Goal: Task Accomplishment & Management: Manage account settings

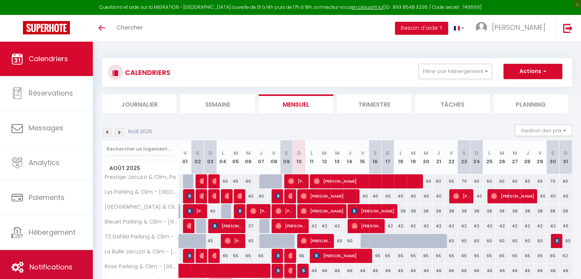
click at [41, 265] on span "Notifications" at bounding box center [50, 267] width 43 height 10
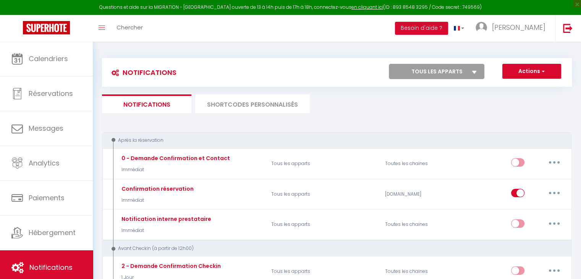
select select
checkbox input "false"
select select
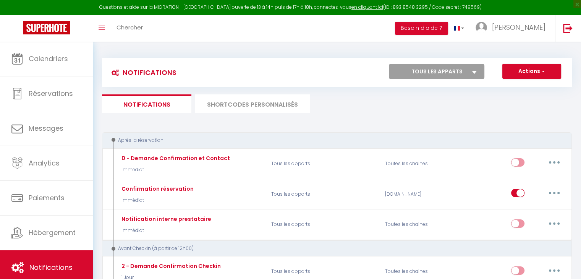
checkbox input "false"
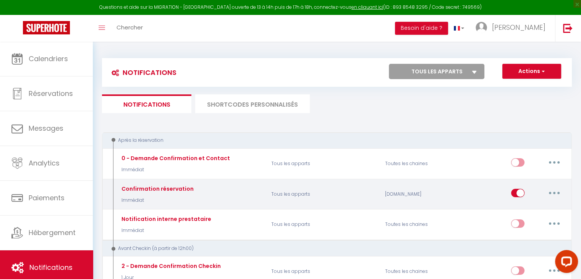
click at [554, 188] on button "button" at bounding box center [554, 193] width 21 height 12
click at [523, 211] on link "Editer" at bounding box center [534, 210] width 57 height 13
type input "Confirmation réservation"
checkbox input "true"
select select "Immédiat"
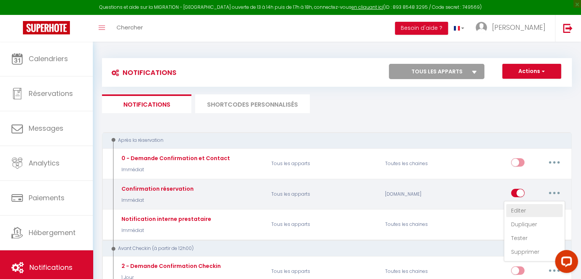
select select "if_booking_is_paid"
checkbox input "true"
checkbox input "false"
radio input "true"
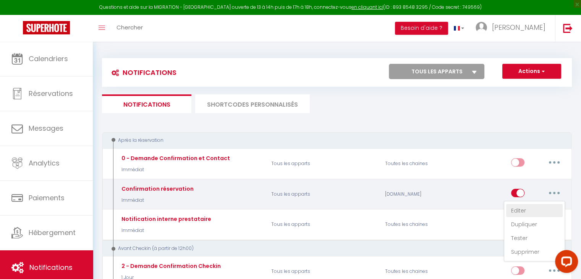
type input "Confirmation réservation"
checkbox input "true"
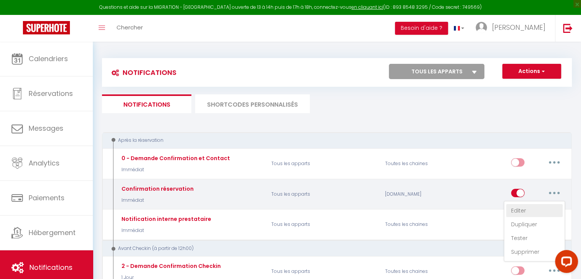
checkbox input "true"
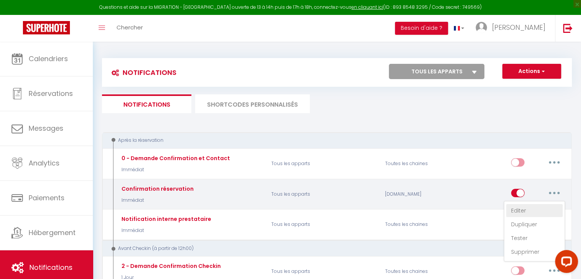
checkbox input "true"
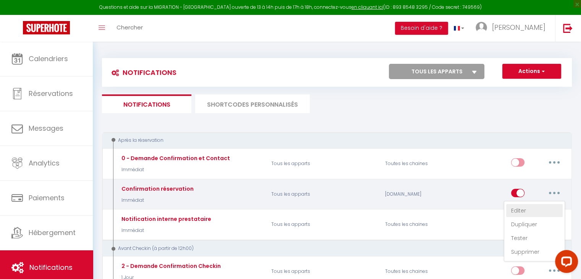
checkbox input "true"
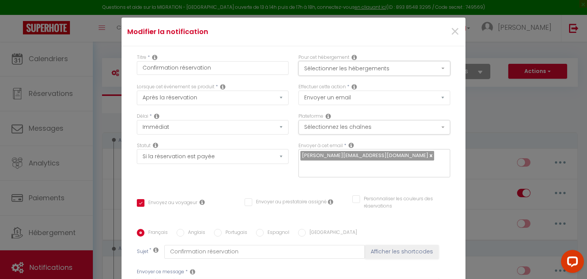
click at [430, 69] on button "Sélectionner les hébergements" at bounding box center [374, 68] width 152 height 15
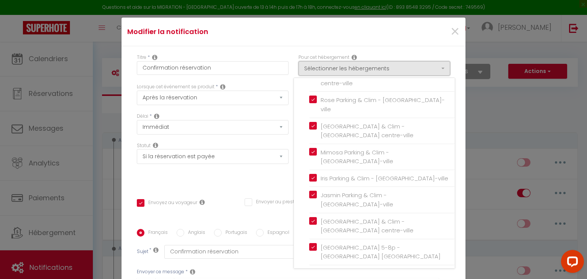
scroll to position [169, 0]
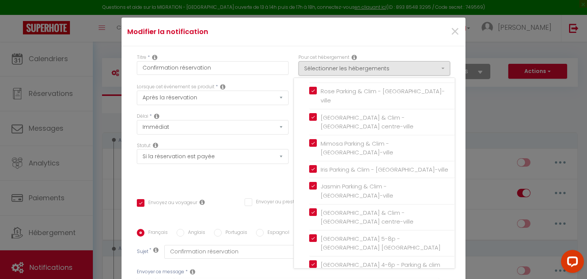
click at [448, 60] on div "Titre * Confirmation réservation Pour cet hébergement Sélectionner les hébergem…" at bounding box center [294, 229] width 344 height 366
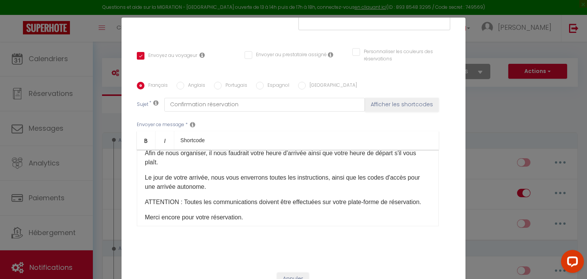
scroll to position [75, 0]
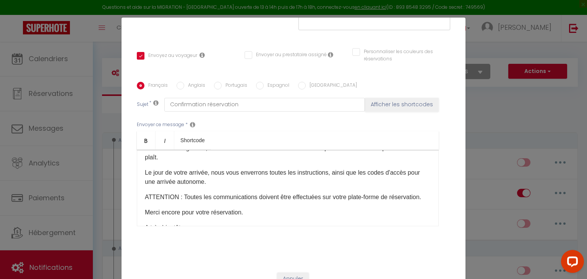
click at [185, 196] on p "ATTENTION : Toutes les communications doivent être effectuées sur votre plate-f…" at bounding box center [288, 197] width 286 height 9
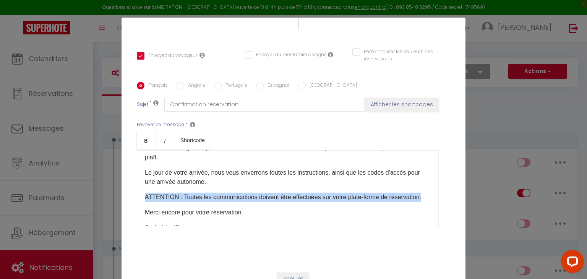
drag, startPoint x: 185, startPoint y: 196, endPoint x: 139, endPoint y: 188, distance: 46.4
click at [139, 188] on div "Bonjour [GUEST:LAST_NAME] [GUEST:FIRST_NAME]​​ Merci pour votre réservation à l…" at bounding box center [288, 188] width 302 height 76
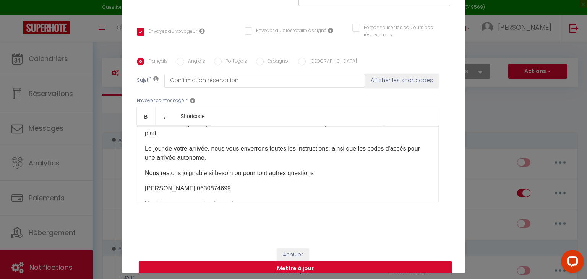
scroll to position [35, 0]
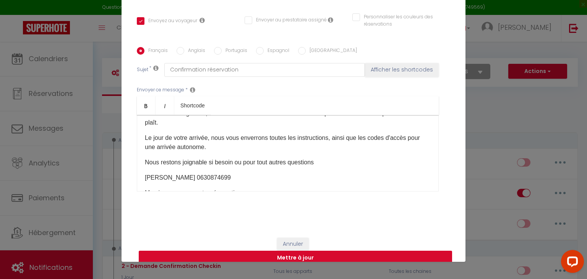
click at [286, 251] on button "Mettre à jour" at bounding box center [295, 258] width 313 height 15
checkbox input "true"
checkbox input "false"
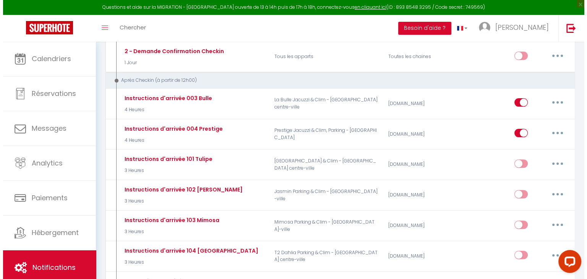
scroll to position [221, 0]
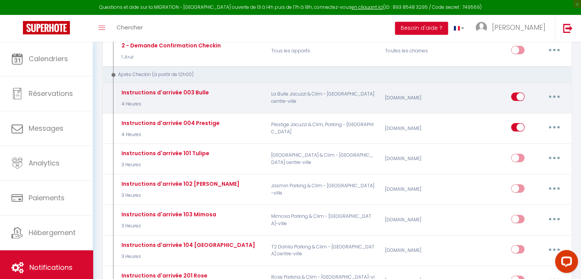
click at [555, 98] on button "button" at bounding box center [554, 97] width 21 height 12
click at [532, 110] on link "Editer" at bounding box center [534, 114] width 57 height 13
type input "Instructions d'arrivée 003 Bulle"
select select "3"
select select "4 Heures"
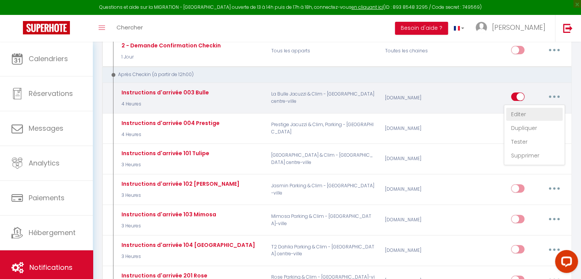
select select "if_booking_is_paid"
checkbox input "true"
checkbox input "false"
radio input "true"
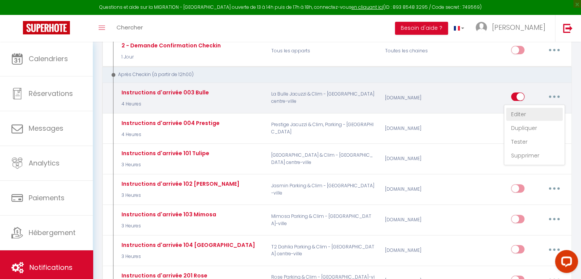
type input "Instructions d'arrivée 003 Bulle"
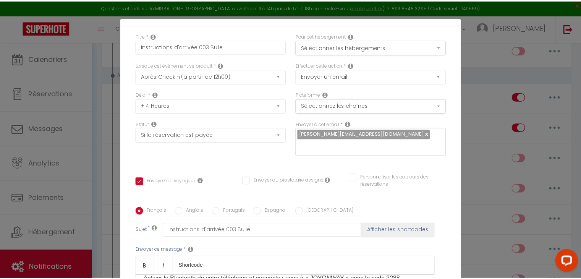
scroll to position [0, 0]
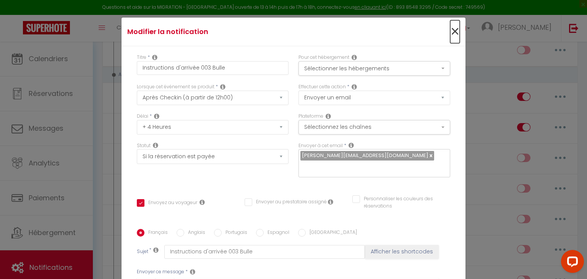
click at [450, 28] on span "×" at bounding box center [455, 31] width 10 height 23
